Goal: Find specific page/section: Find specific page/section

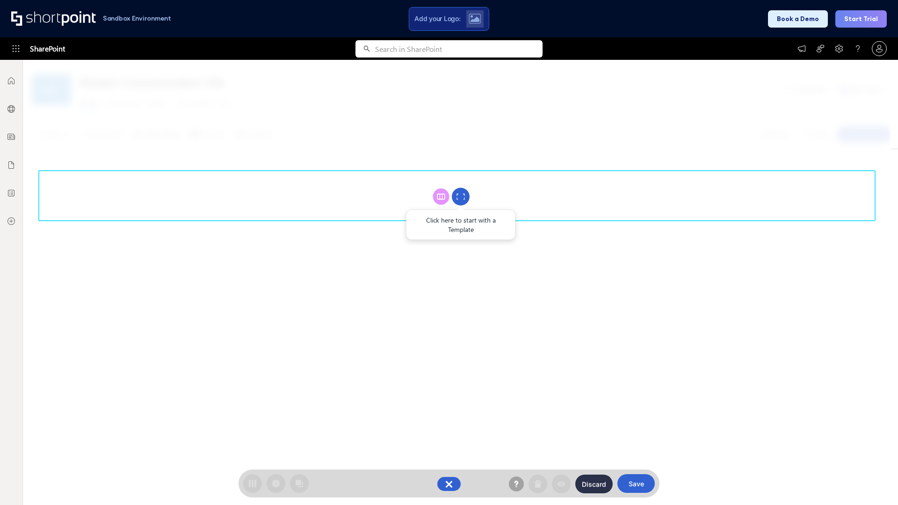
click at [461, 196] on circle at bounding box center [461, 197] width 18 height 18
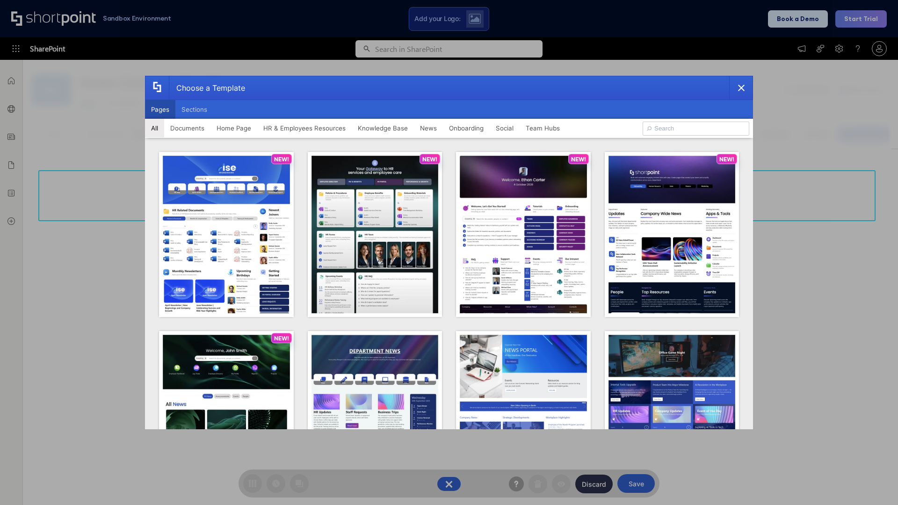
click at [160, 109] on button "Pages" at bounding box center [160, 109] width 30 height 19
type input "HR 4"
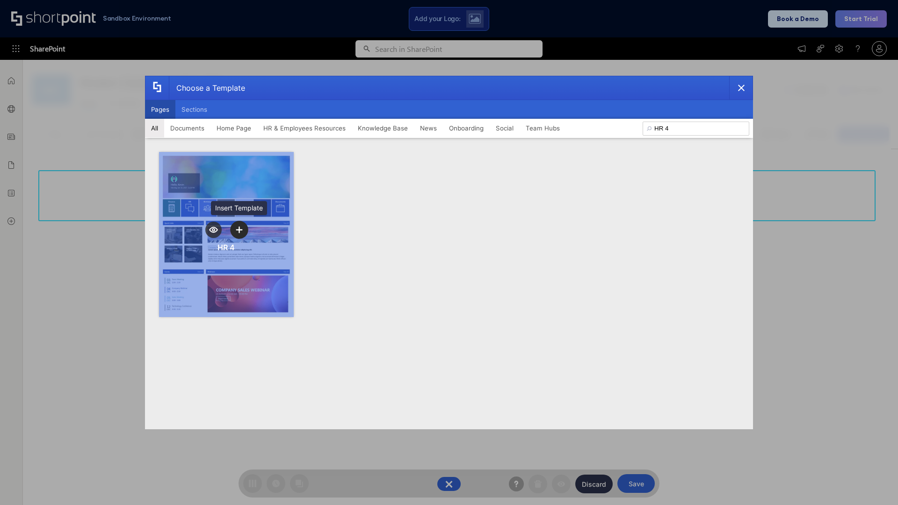
click at [239, 230] on icon "template selector" at bounding box center [239, 229] width 7 height 7
